Goal: Transaction & Acquisition: Purchase product/service

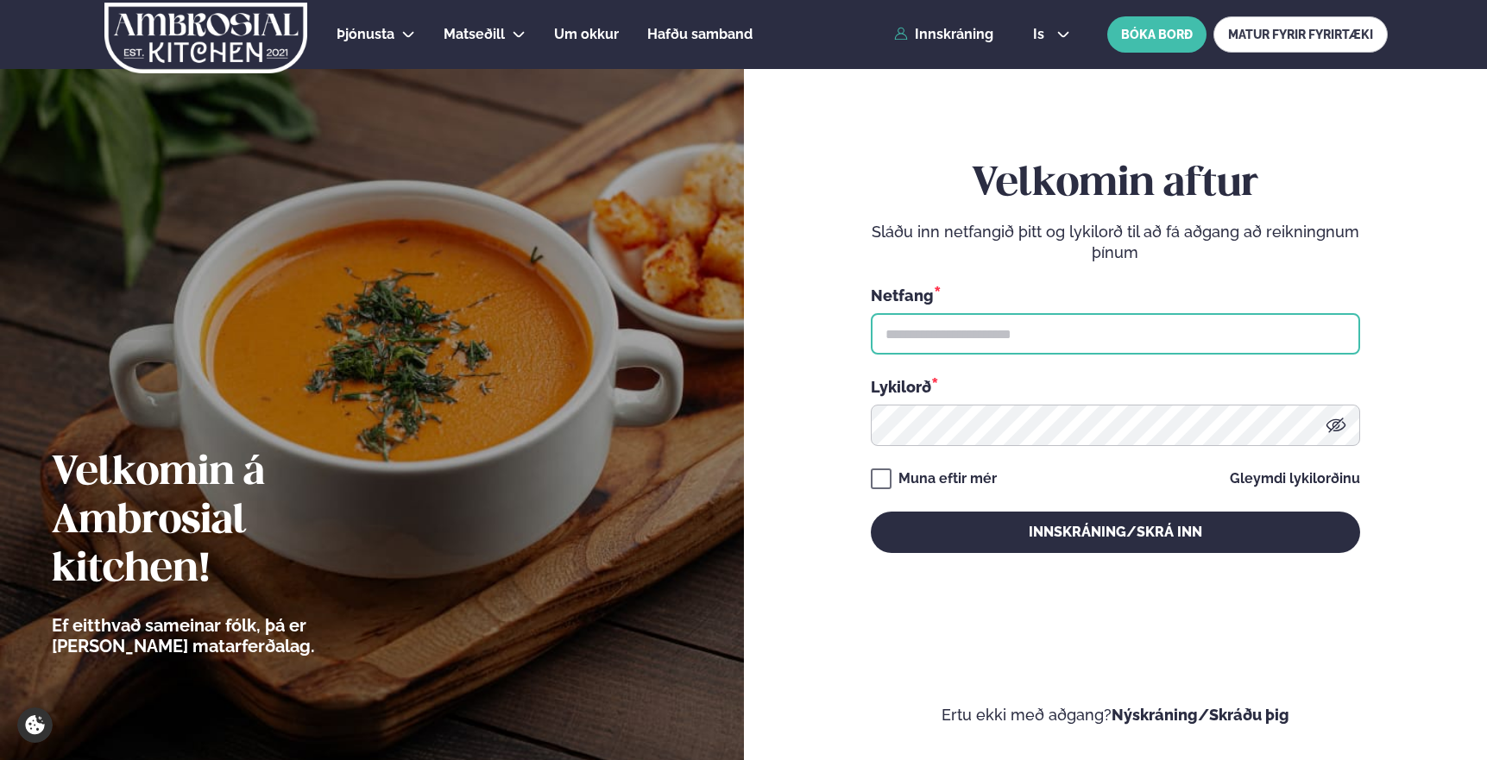
type input "**********"
click at [928, 462] on div "**********" at bounding box center [1115, 356] width 489 height 393
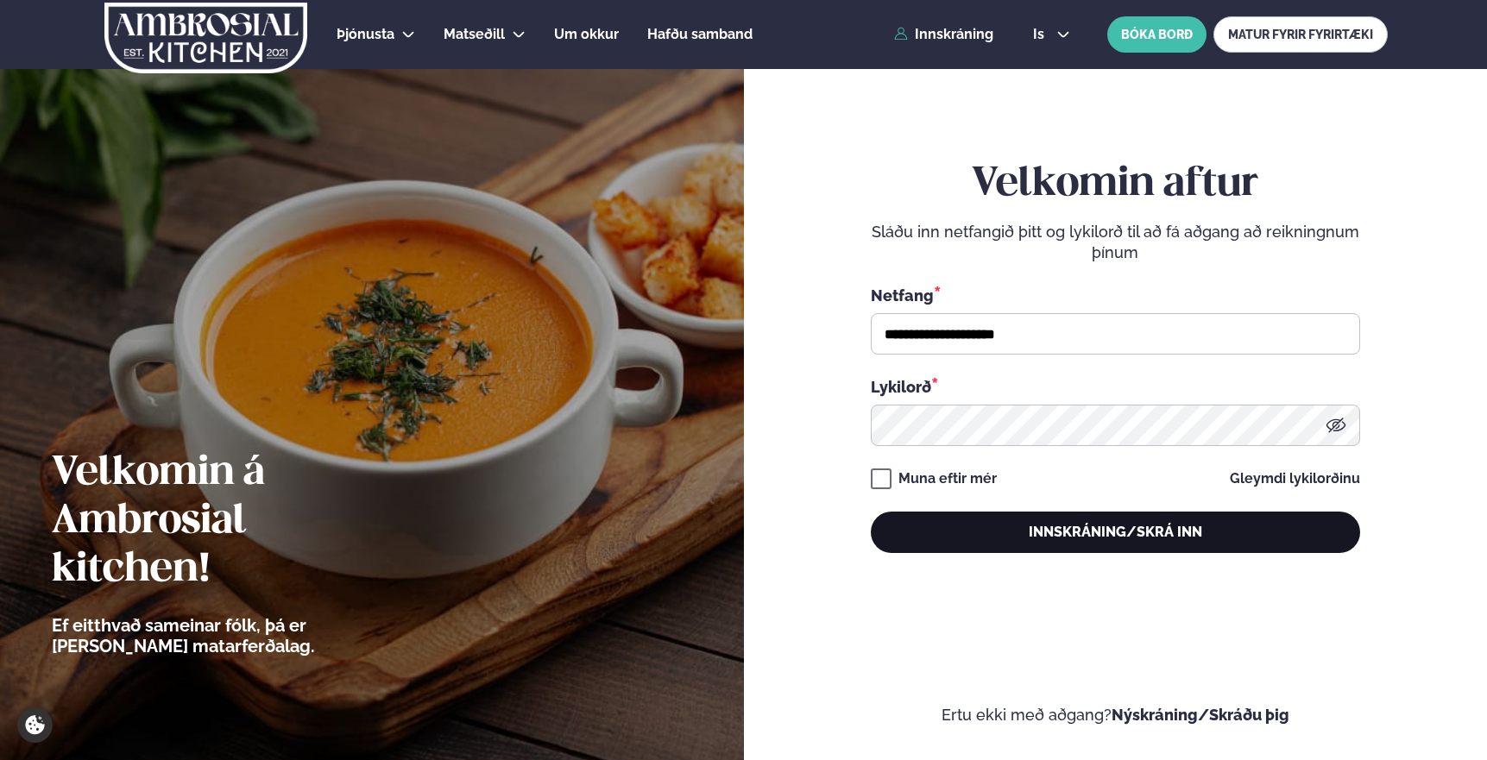
click at [954, 525] on button "Innskráning/Skrá inn" at bounding box center [1115, 532] width 489 height 41
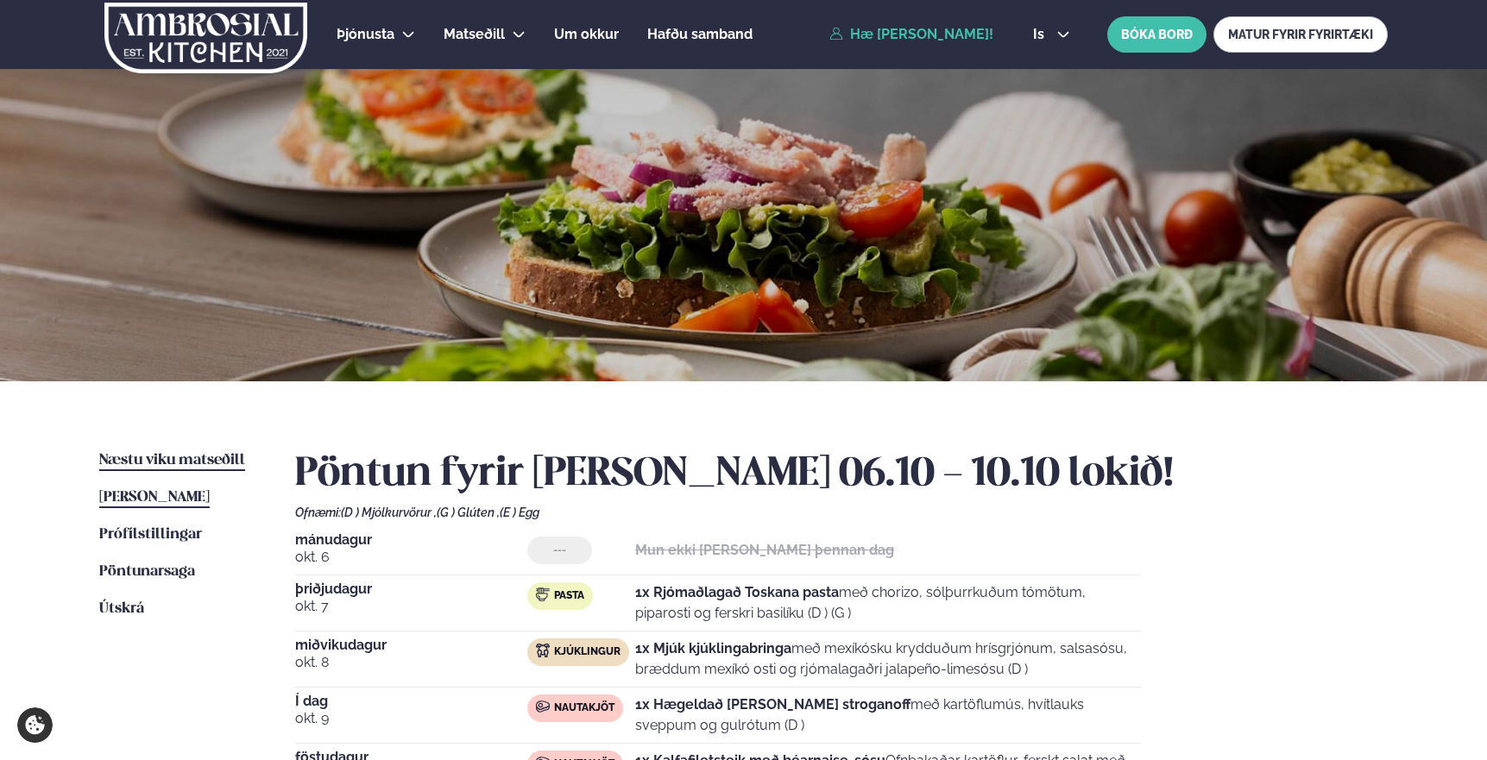
click at [149, 459] on span "Næstu viku matseðill" at bounding box center [172, 460] width 146 height 15
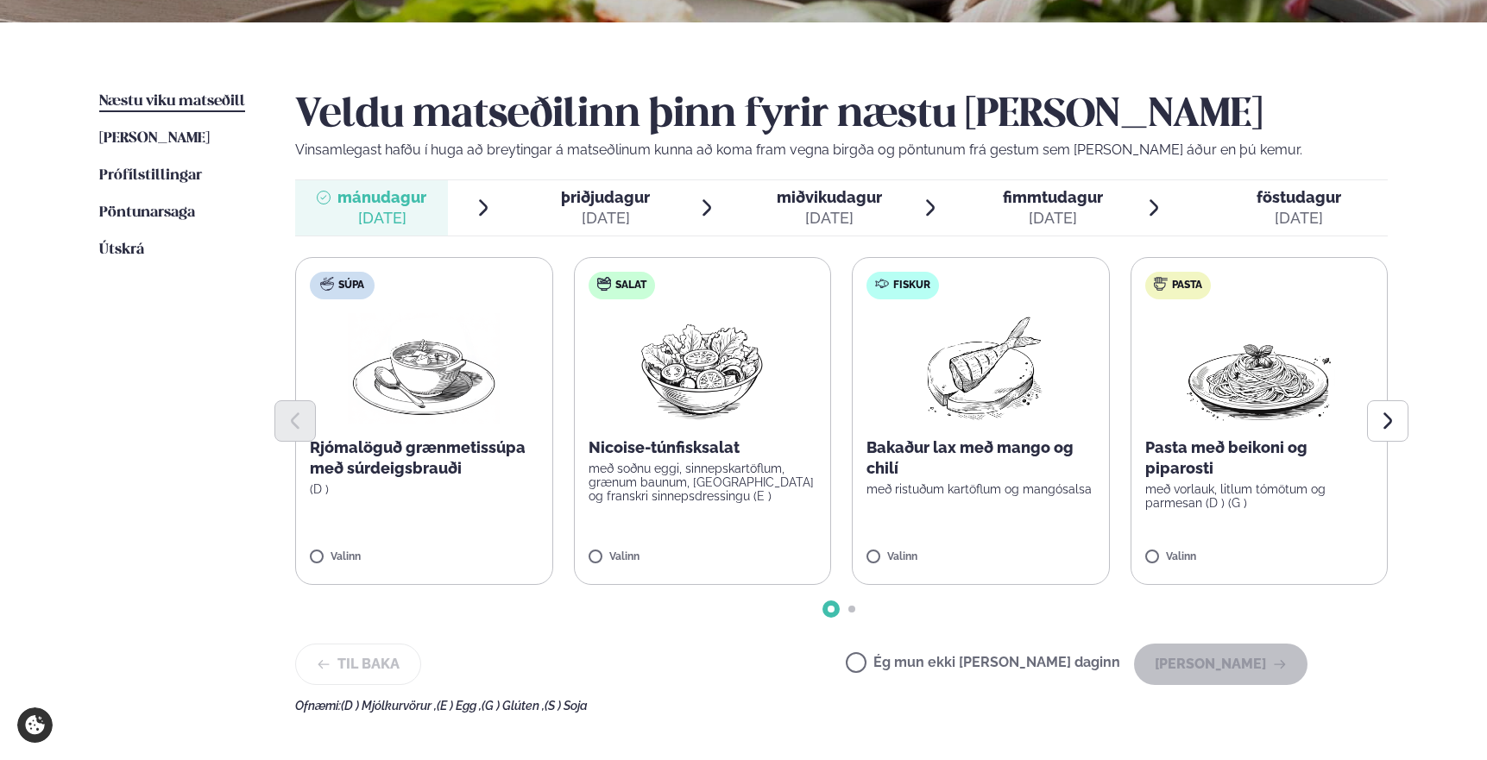
scroll to position [361, 0]
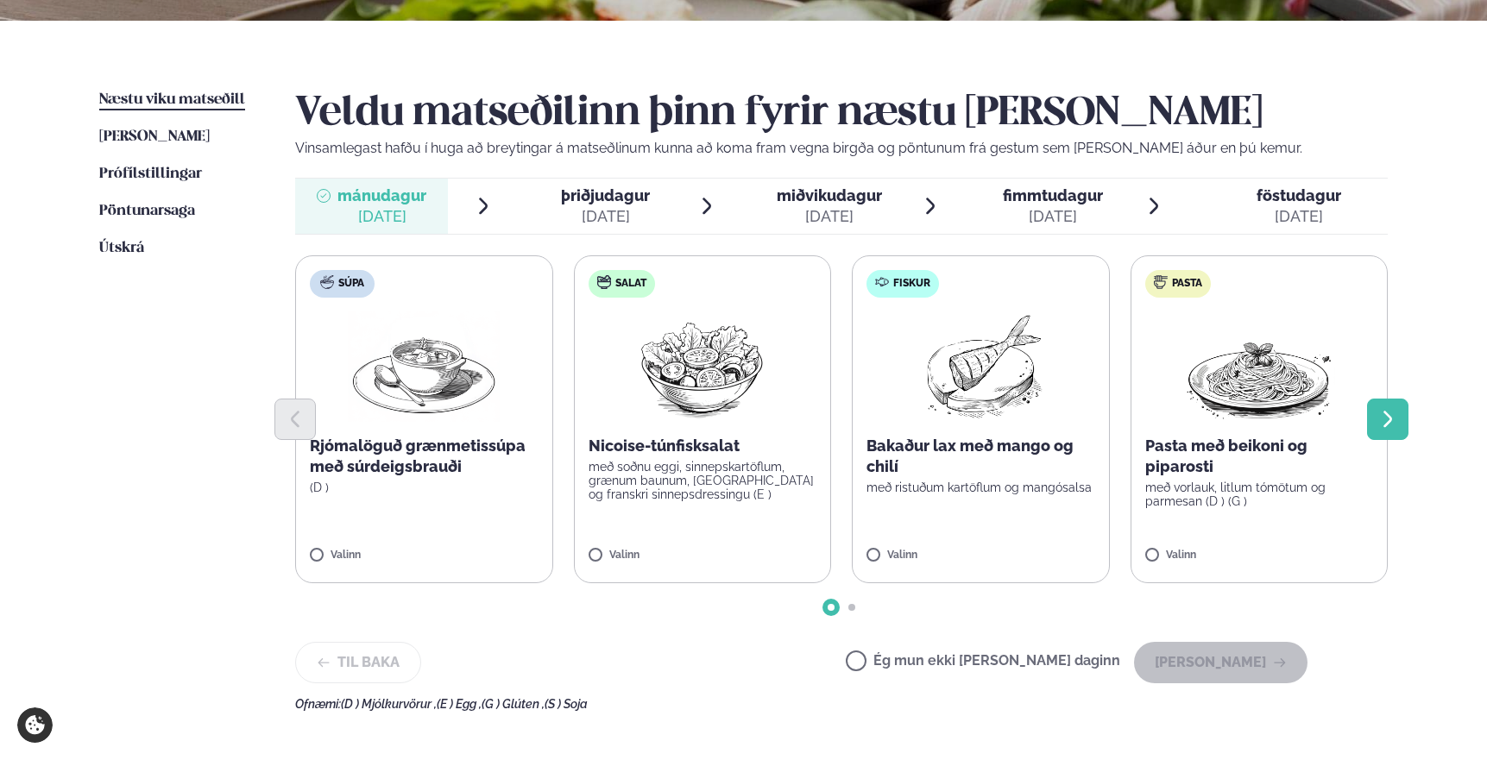
click at [1395, 421] on icon "Next slide" at bounding box center [1387, 419] width 21 height 21
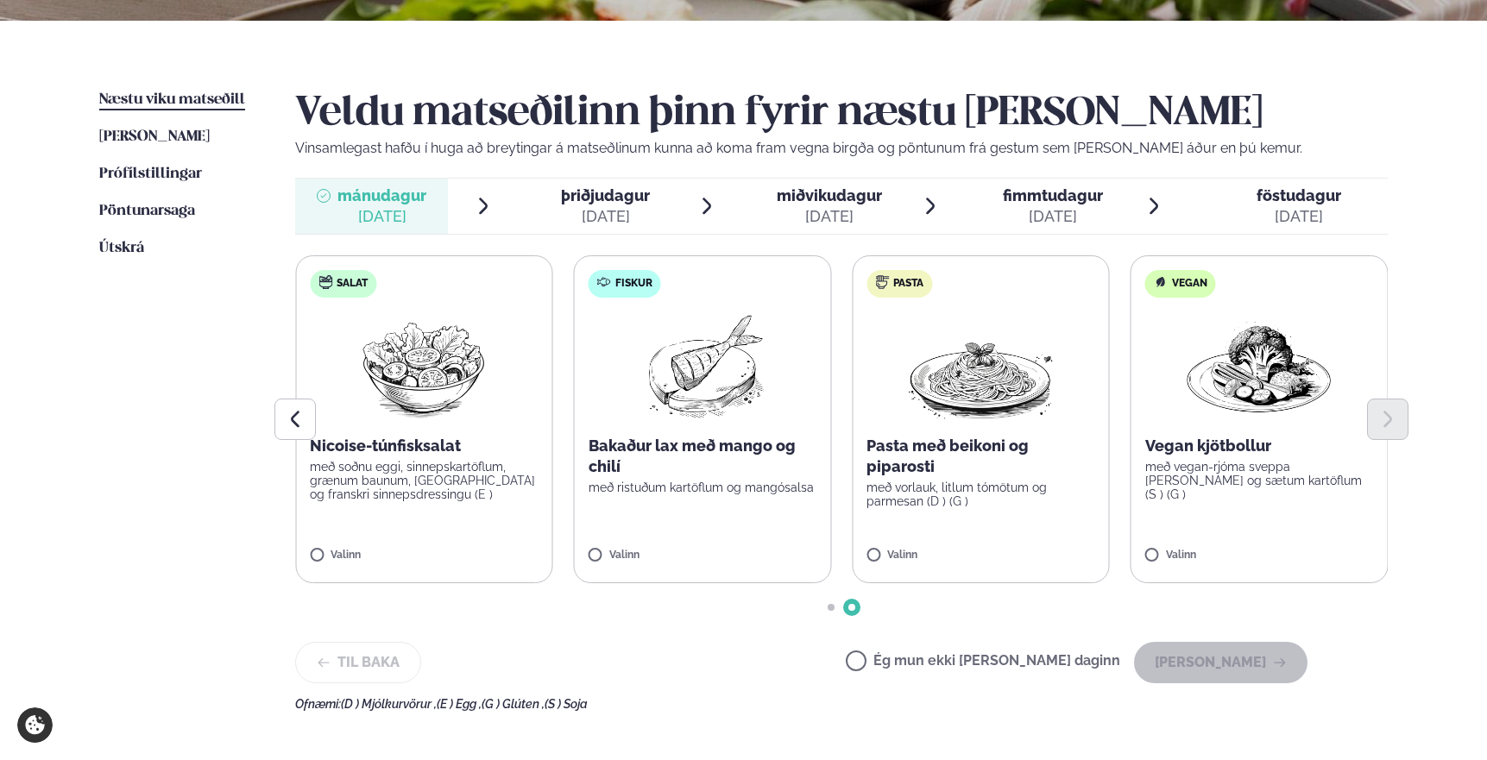
click at [954, 411] on div at bounding box center [841, 419] width 1092 height 41
click at [892, 548] on label "Pasta Pasta með beikoni og piparosti með vorlauk, litlum tómötum og parmesan (D…" at bounding box center [981, 419] width 258 height 328
click at [1222, 669] on button "[PERSON_NAME]" at bounding box center [1220, 662] width 173 height 41
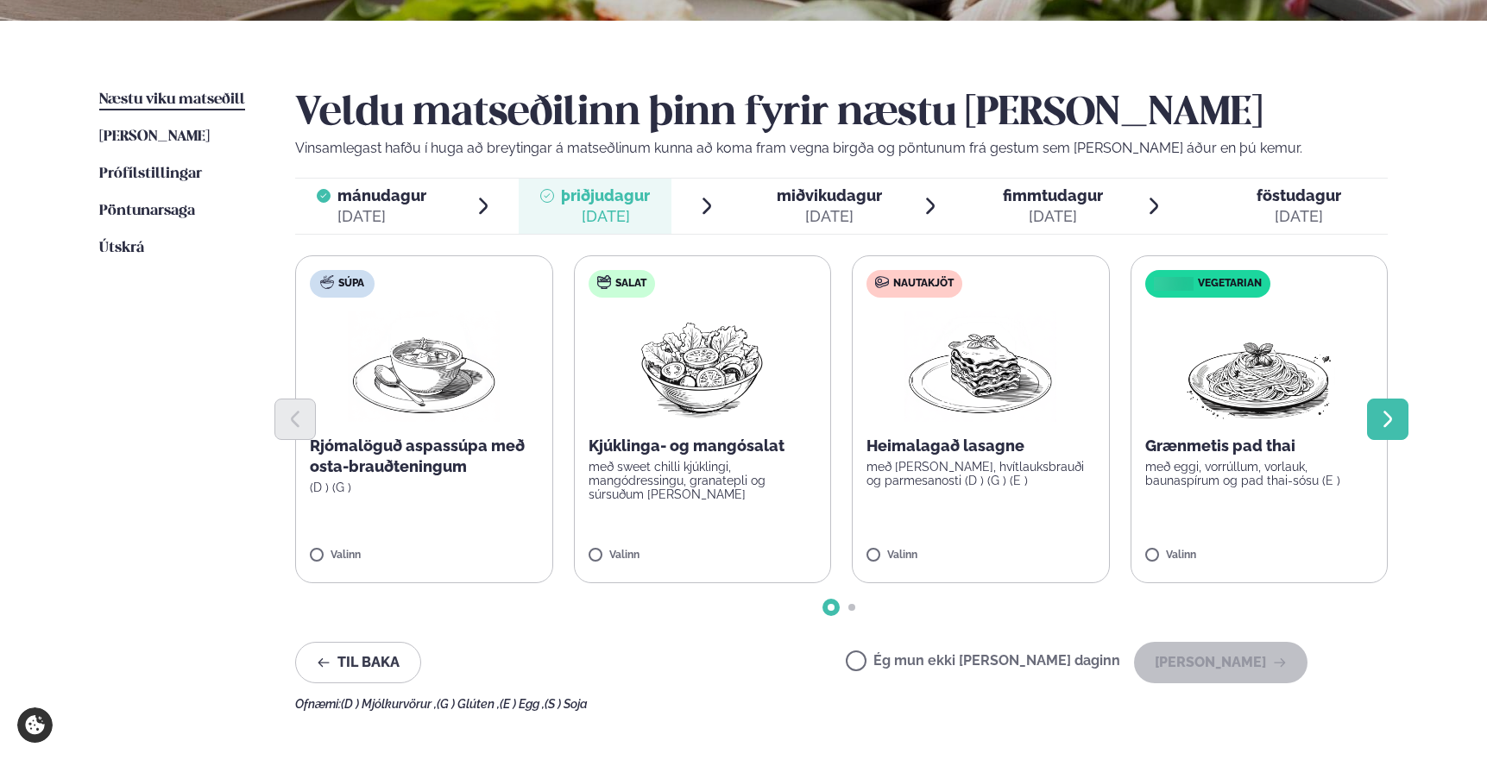
click at [1399, 415] on button "Next slide" at bounding box center [1387, 419] width 41 height 41
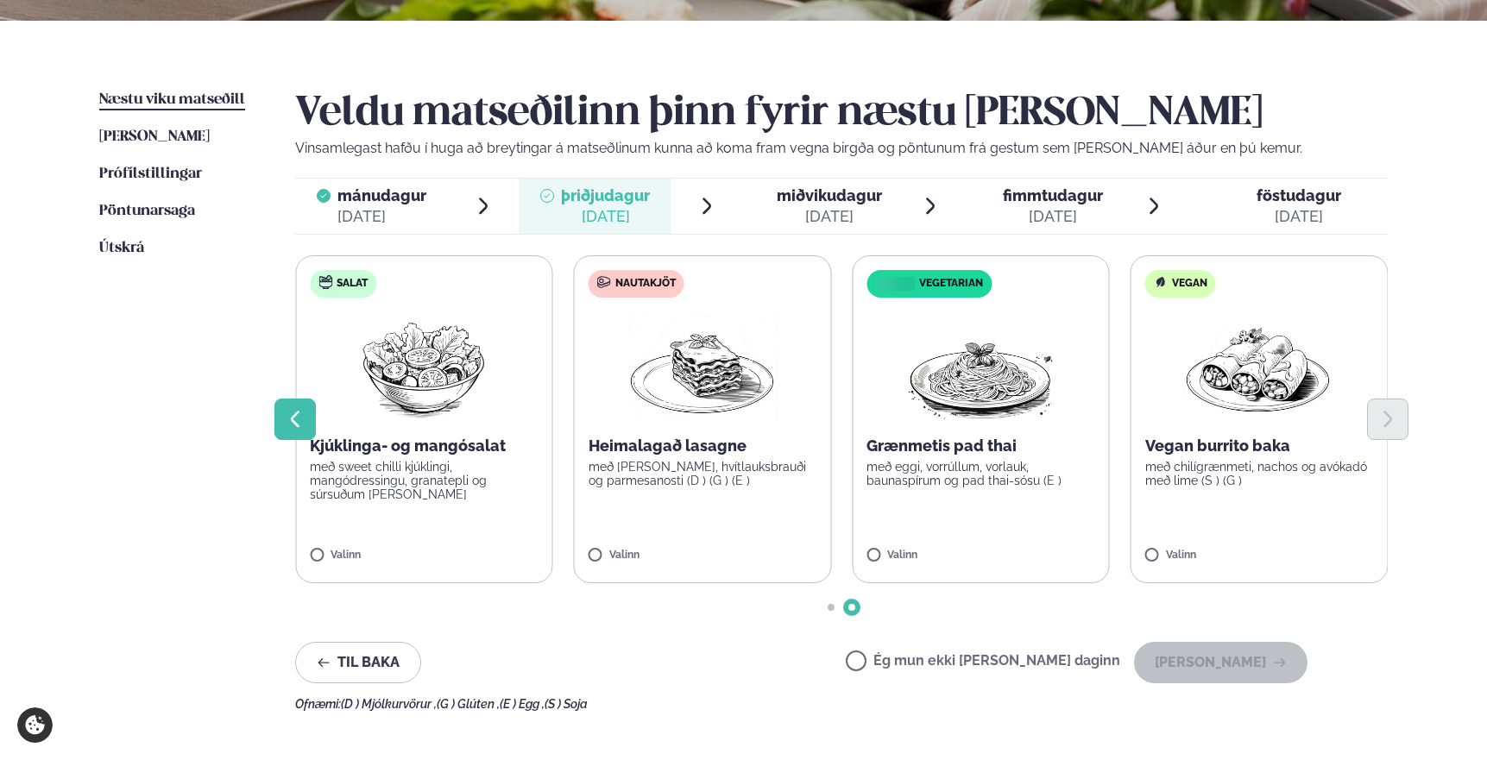
click at [298, 418] on icon "Previous slide" at bounding box center [295, 419] width 21 height 21
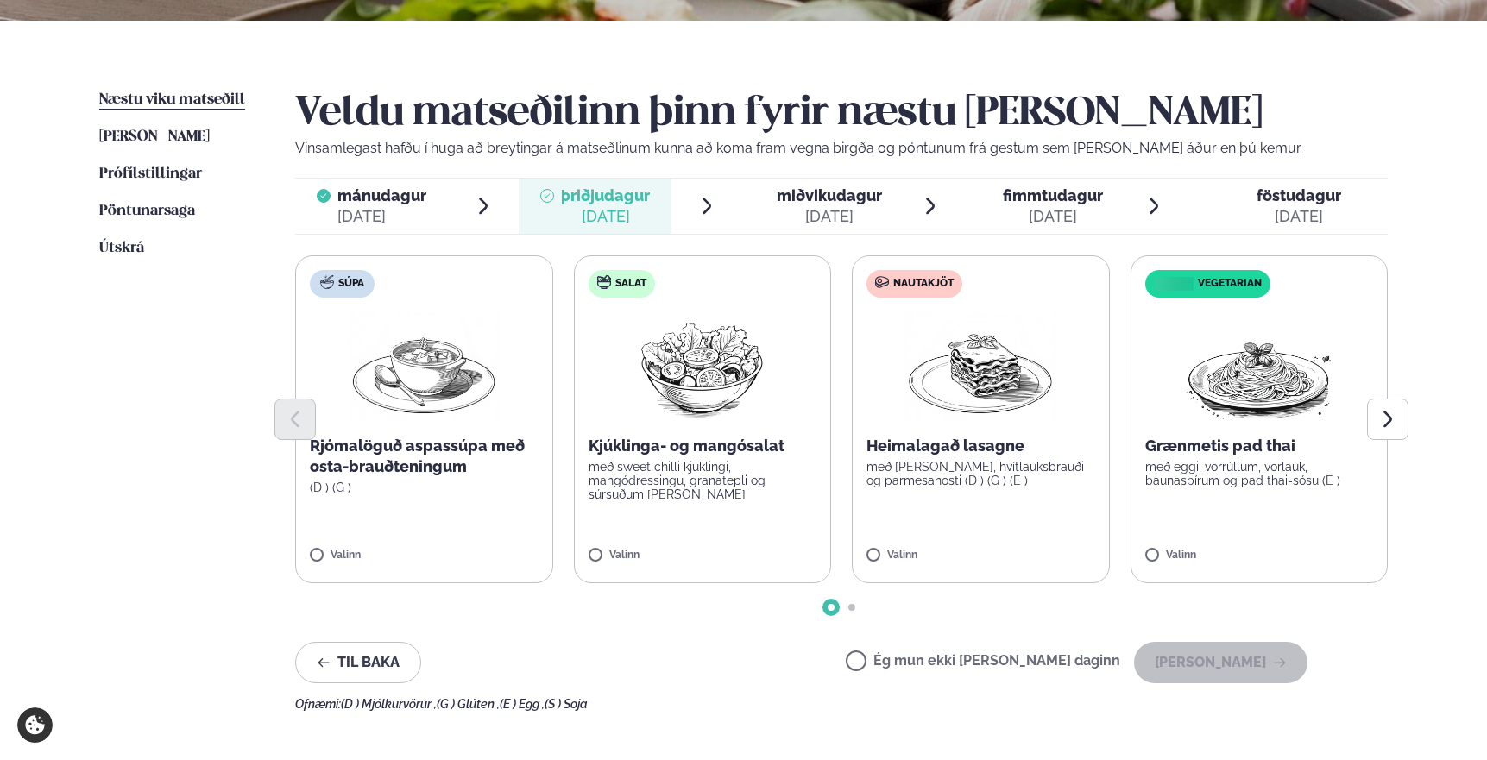
click at [937, 493] on label "Nautakjöt Heimalagað lasagne með basil pesto, hvítlauksbrauði og parmesanosti (…" at bounding box center [981, 419] width 258 height 328
click at [1004, 660] on label "Ég mun ekki [PERSON_NAME] daginn" at bounding box center [983, 663] width 274 height 18
click at [1243, 665] on button "[PERSON_NAME]" at bounding box center [1220, 662] width 173 height 41
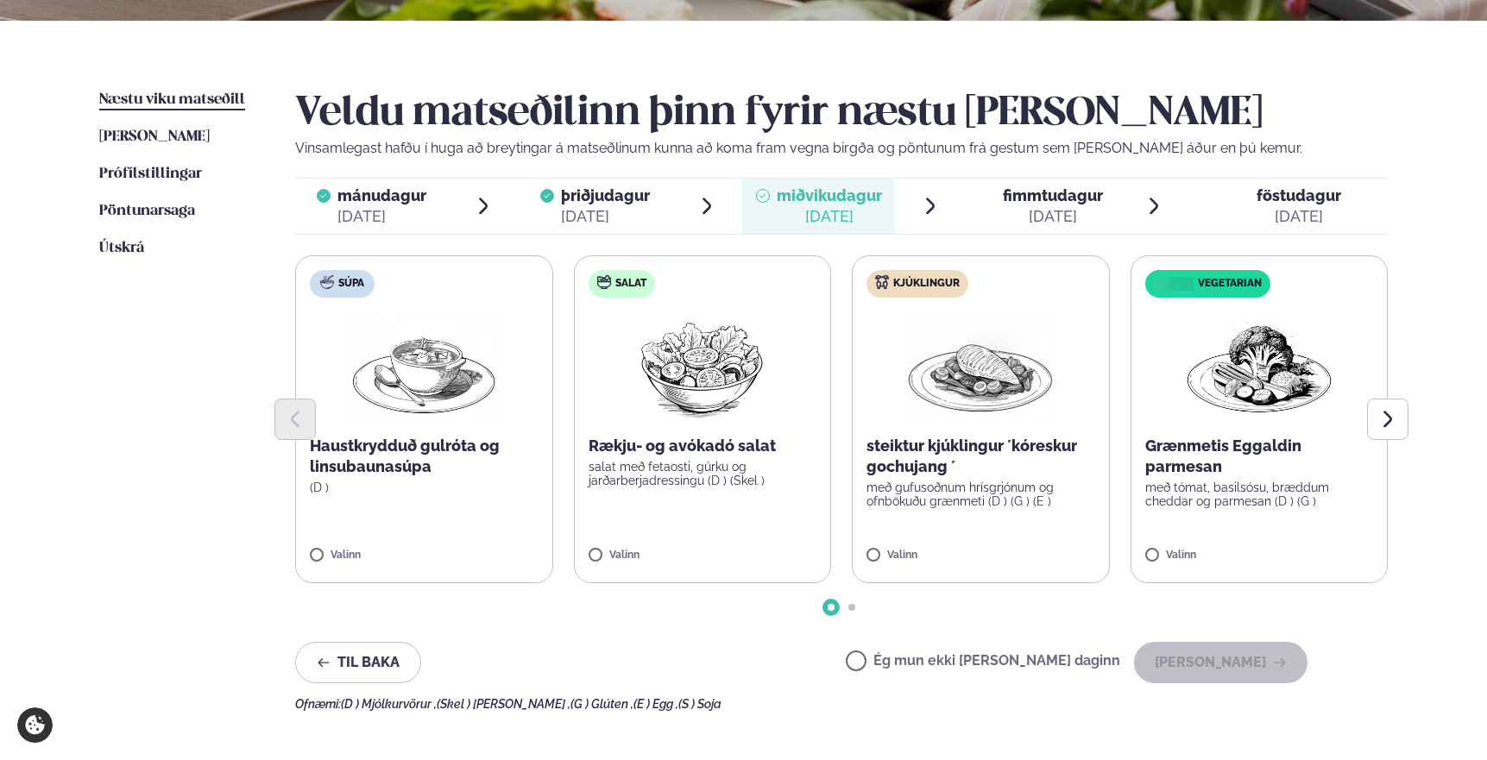
click at [930, 669] on label "Ég mun ekki [PERSON_NAME] daginn" at bounding box center [983, 663] width 274 height 18
click at [1395, 412] on icon "Next slide" at bounding box center [1387, 419] width 21 height 21
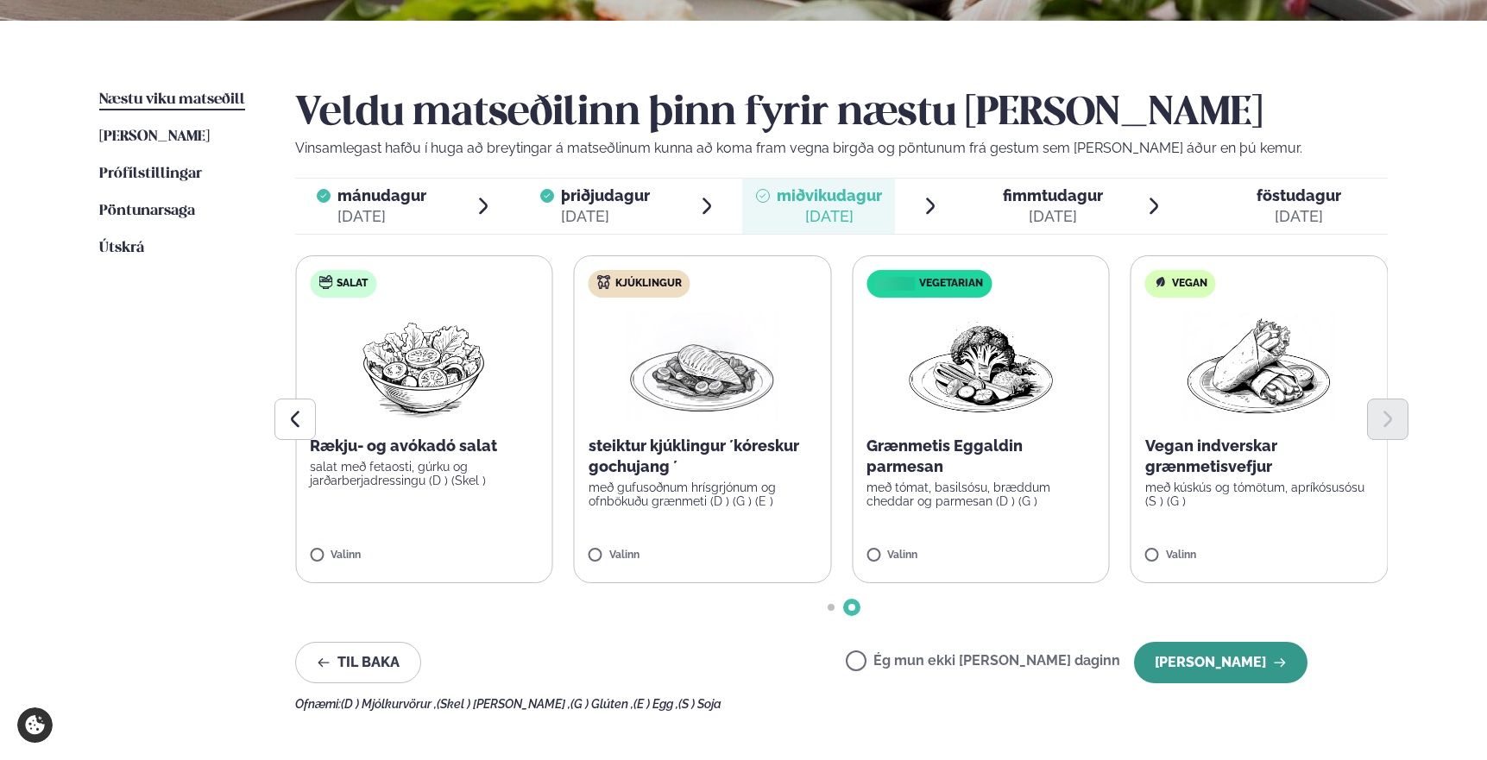
click at [1249, 672] on button "[PERSON_NAME]" at bounding box center [1220, 662] width 173 height 41
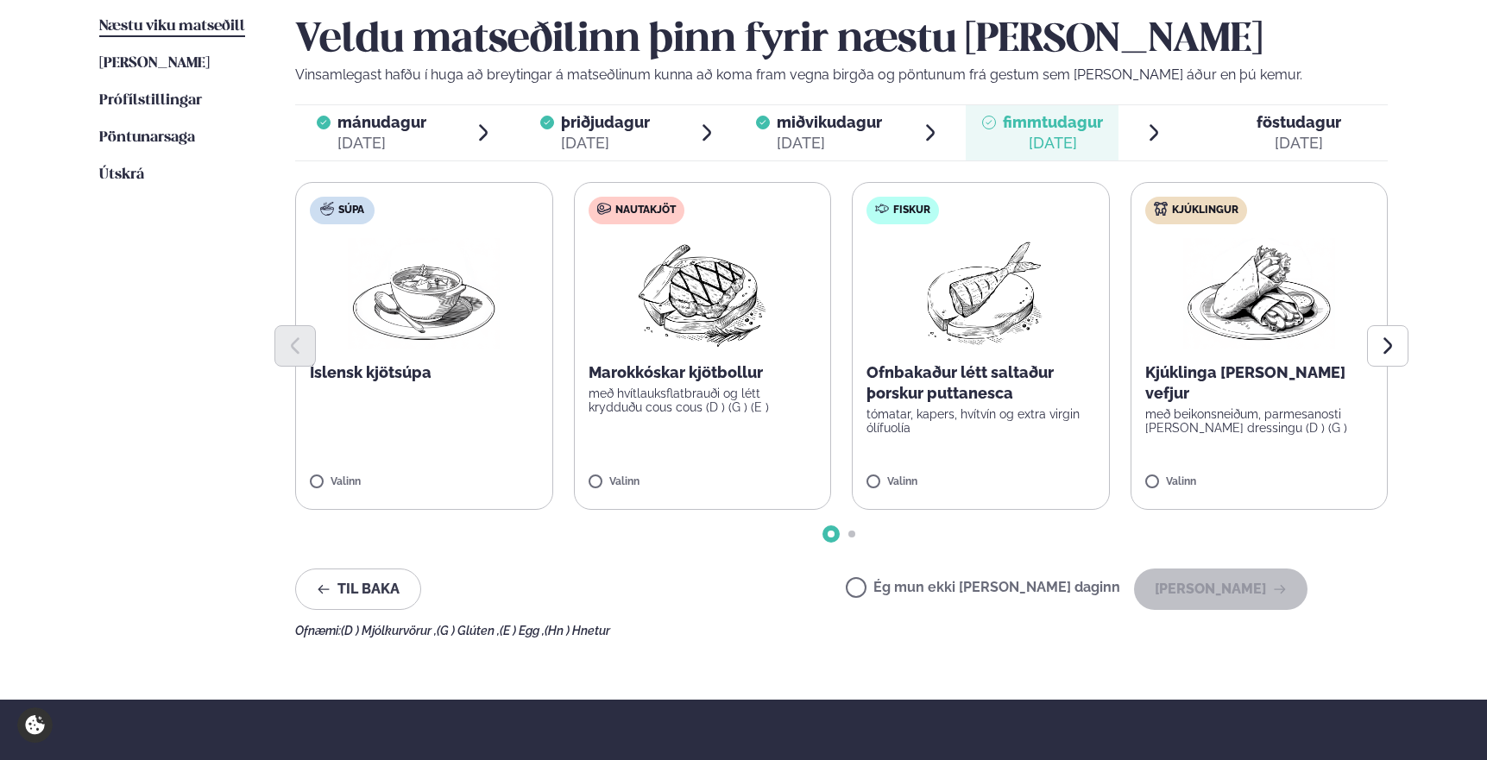
scroll to position [431, 0]
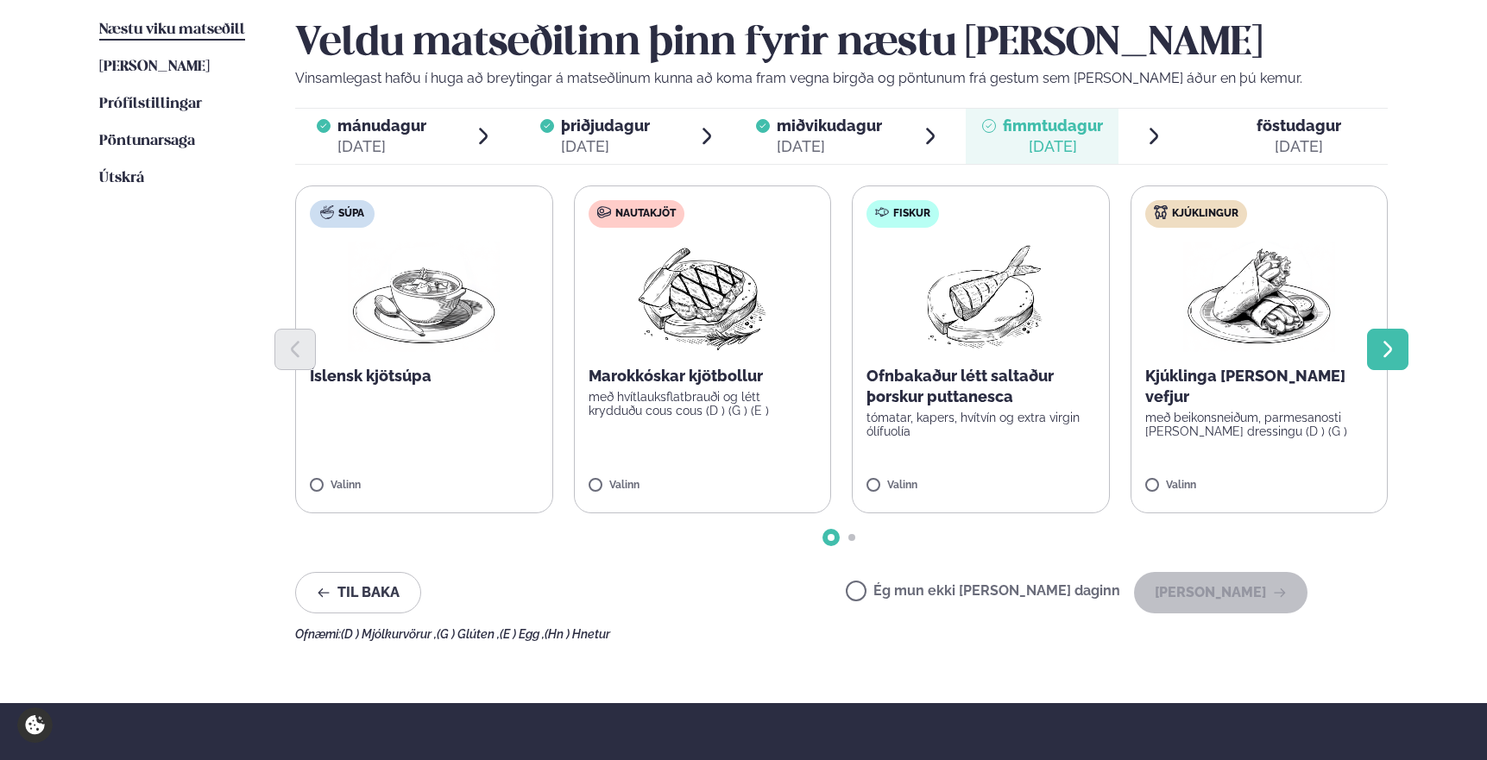
click at [1395, 347] on icon "Next slide" at bounding box center [1387, 349] width 21 height 21
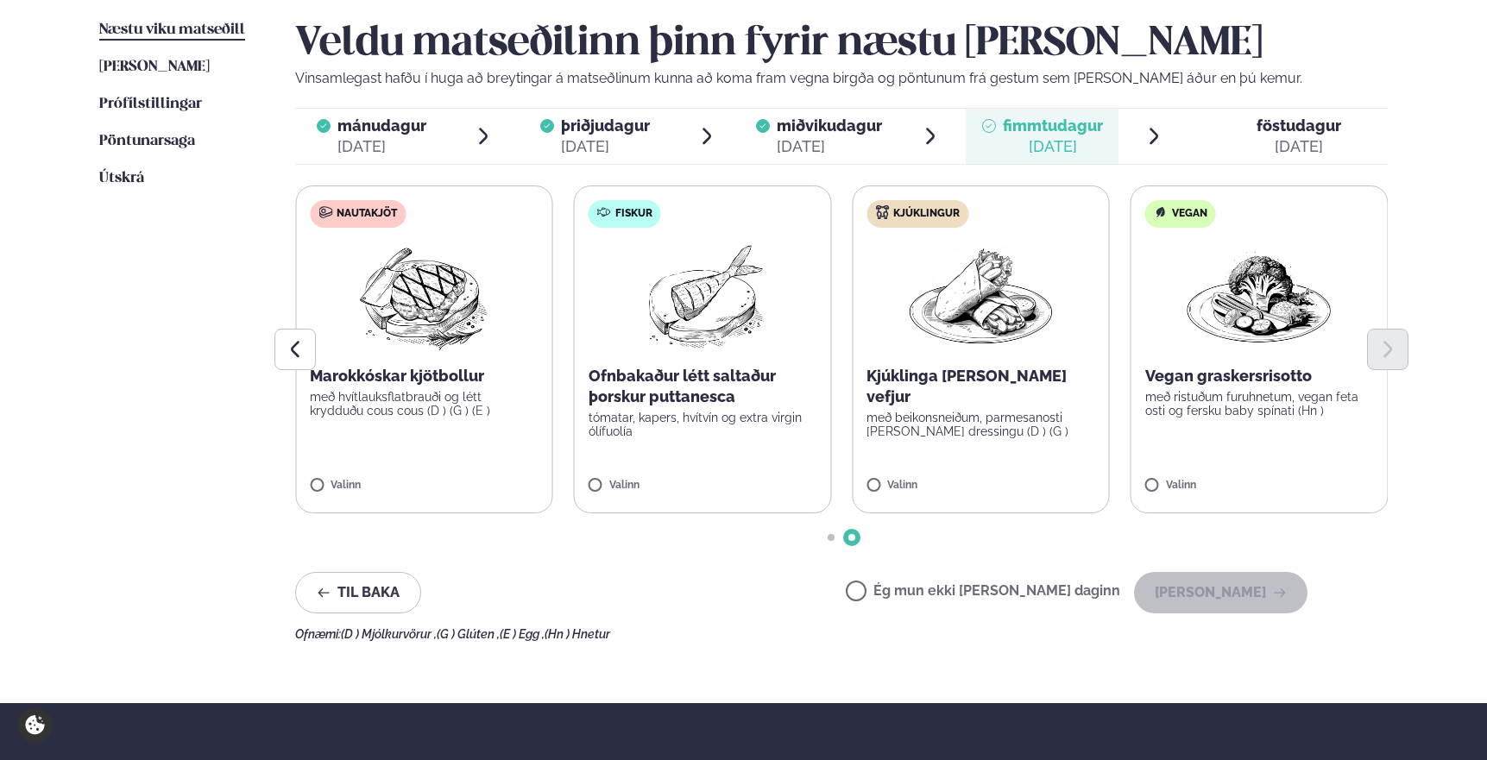
click at [915, 589] on label "Ég mun ekki [PERSON_NAME] daginn" at bounding box center [983, 593] width 274 height 18
click at [1267, 587] on button "[PERSON_NAME]" at bounding box center [1220, 592] width 173 height 41
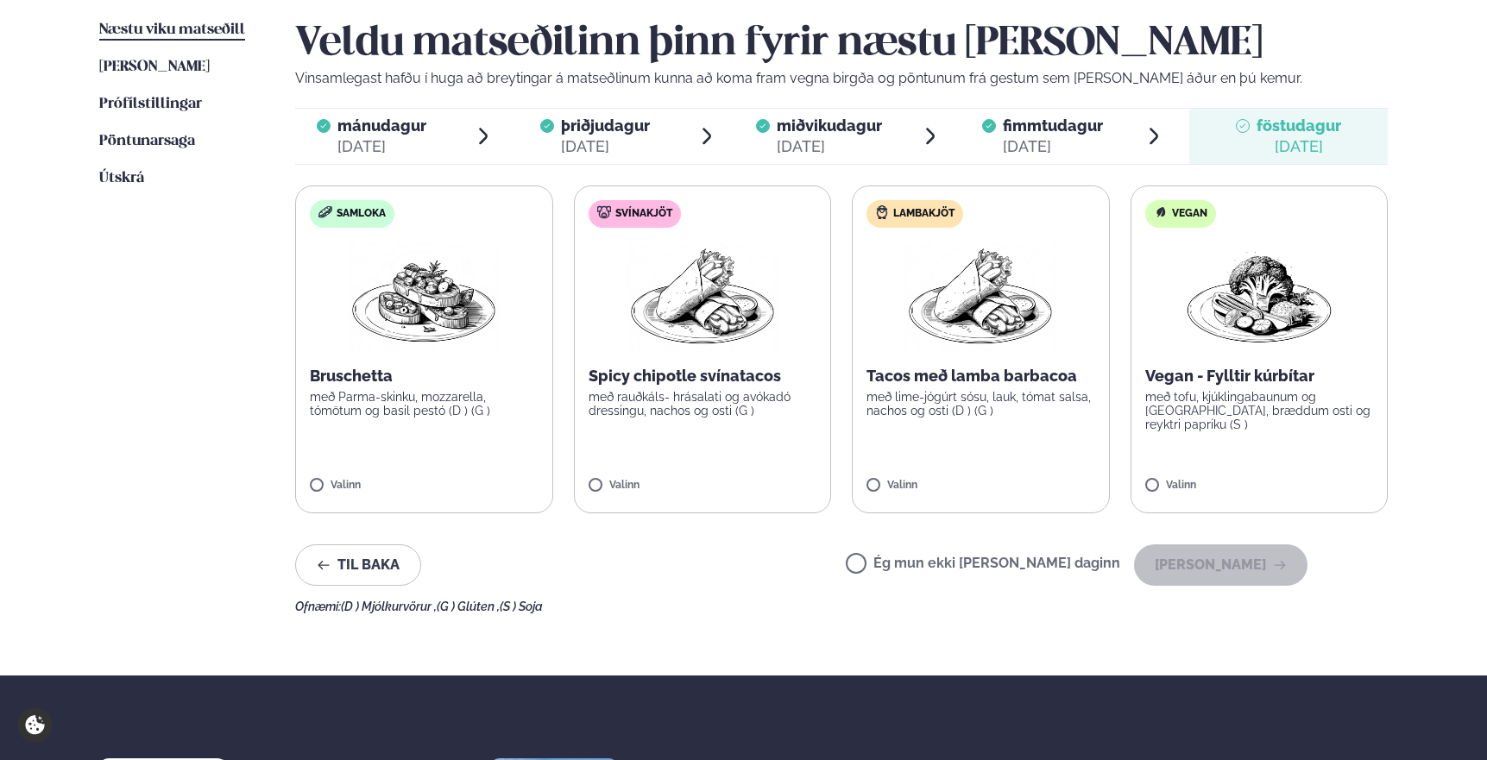
click at [1018, 568] on label "Ég mun ekki [PERSON_NAME] daginn" at bounding box center [983, 566] width 274 height 18
click at [1176, 571] on button "[PERSON_NAME]" at bounding box center [1220, 564] width 173 height 41
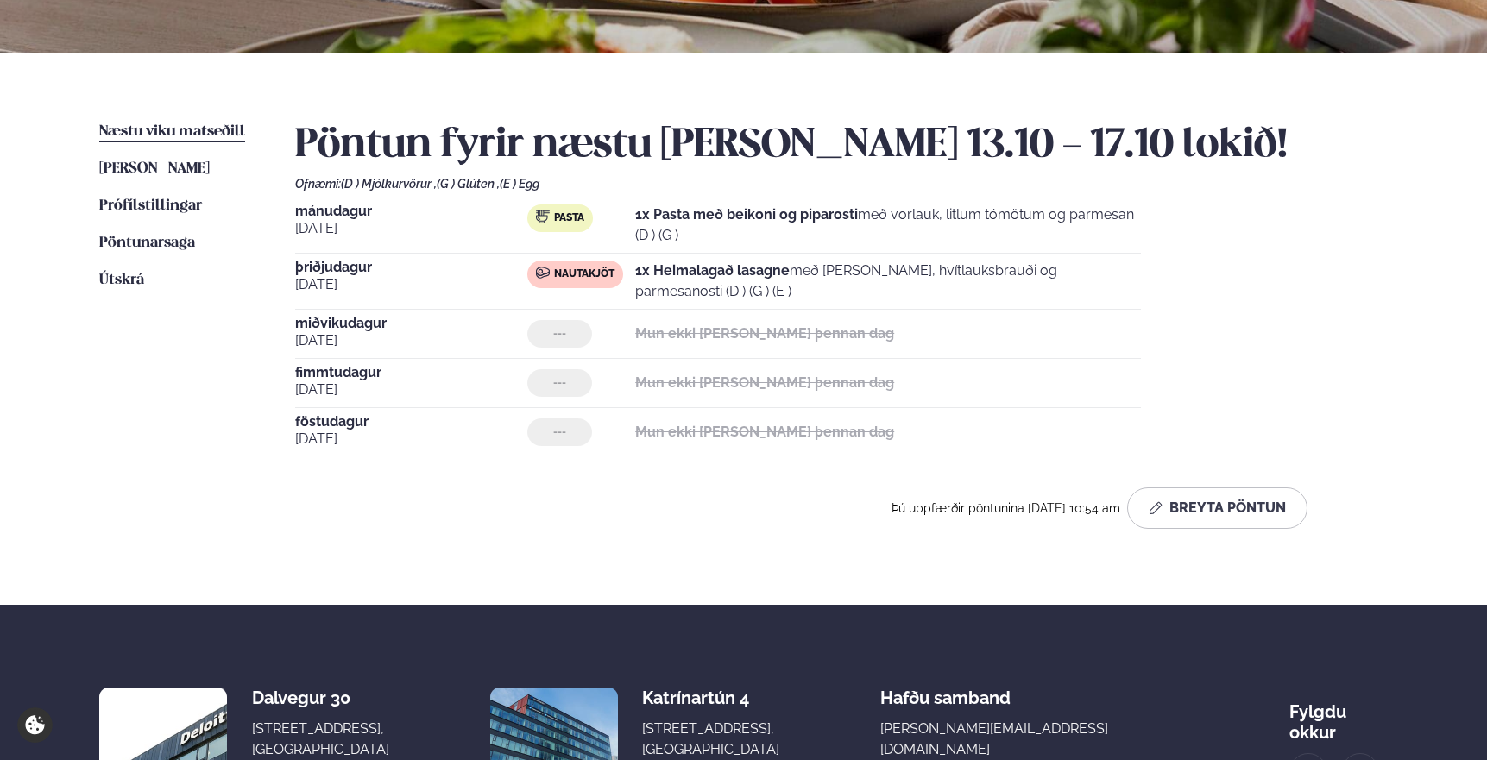
scroll to position [330, 0]
